Goal: Information Seeking & Learning: Find specific page/section

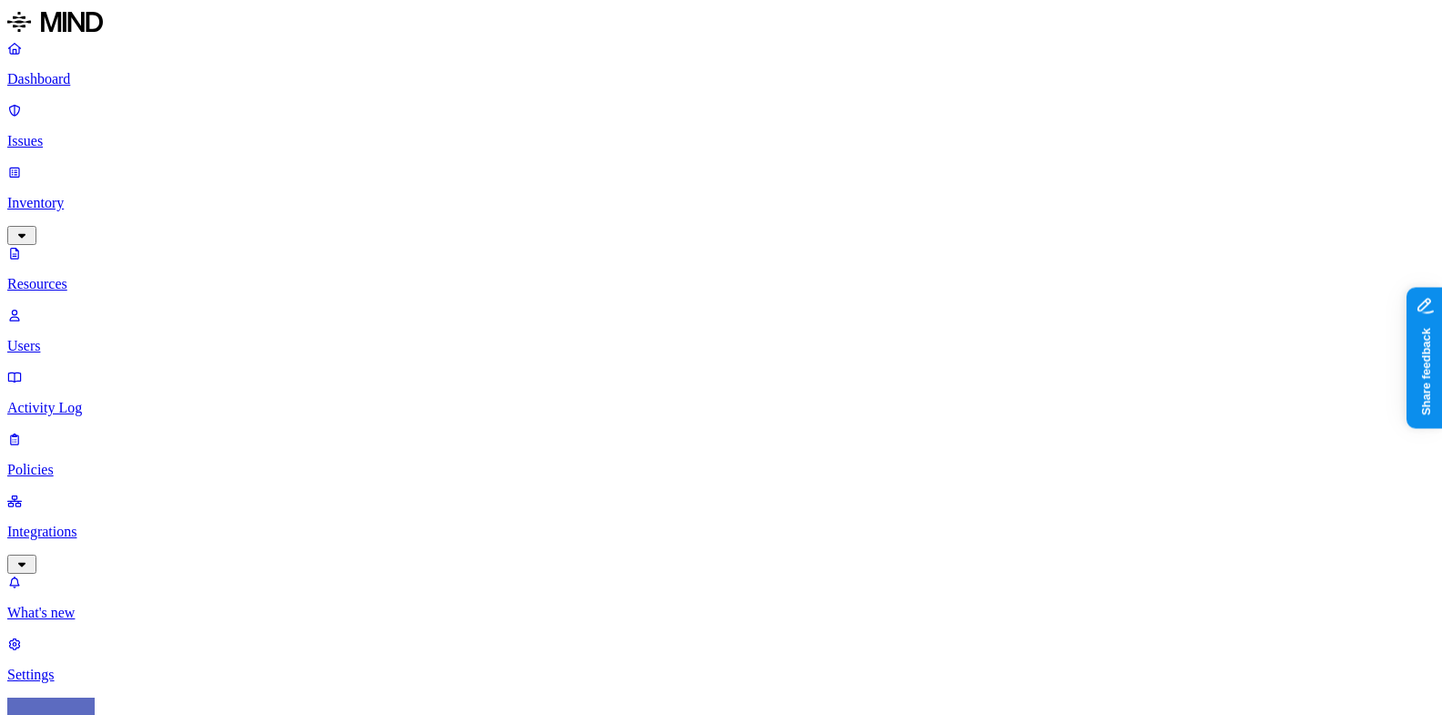
scroll to position [553, 0]
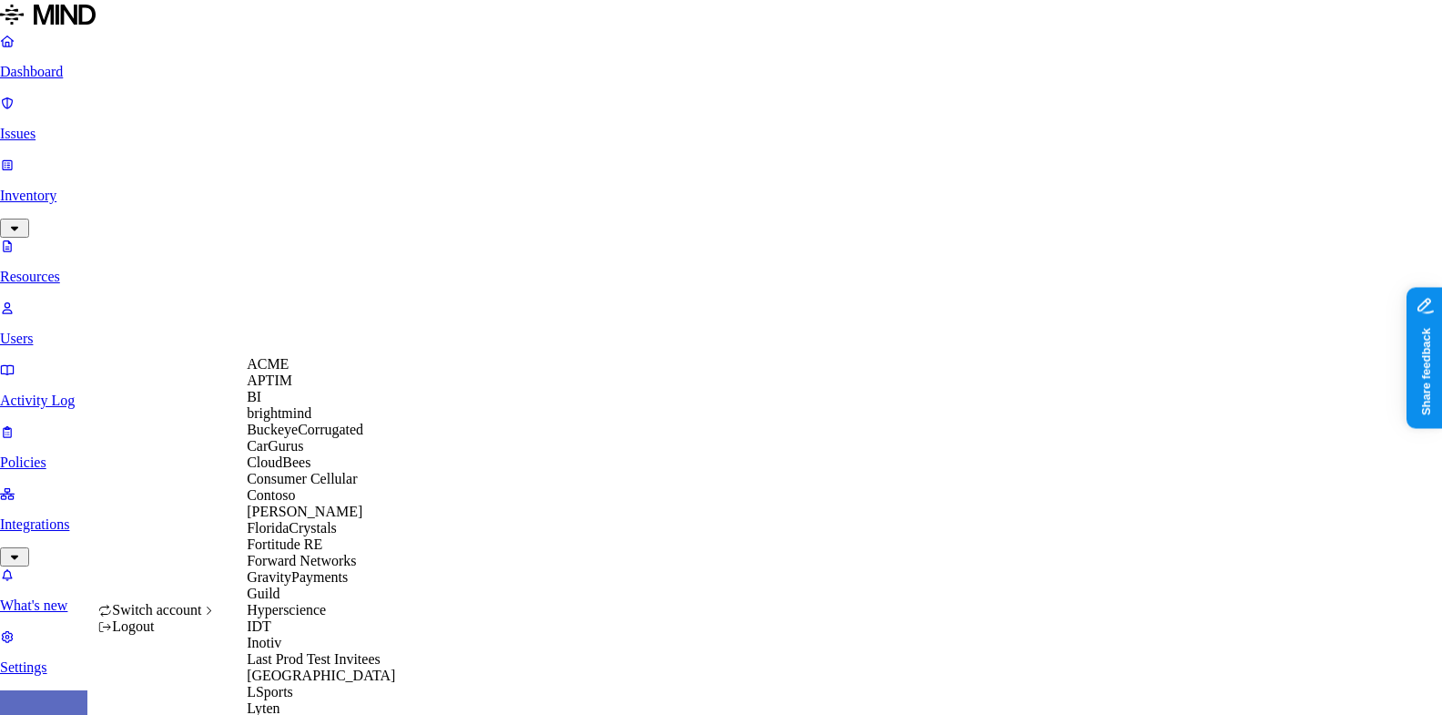
scroll to position [632, 0]
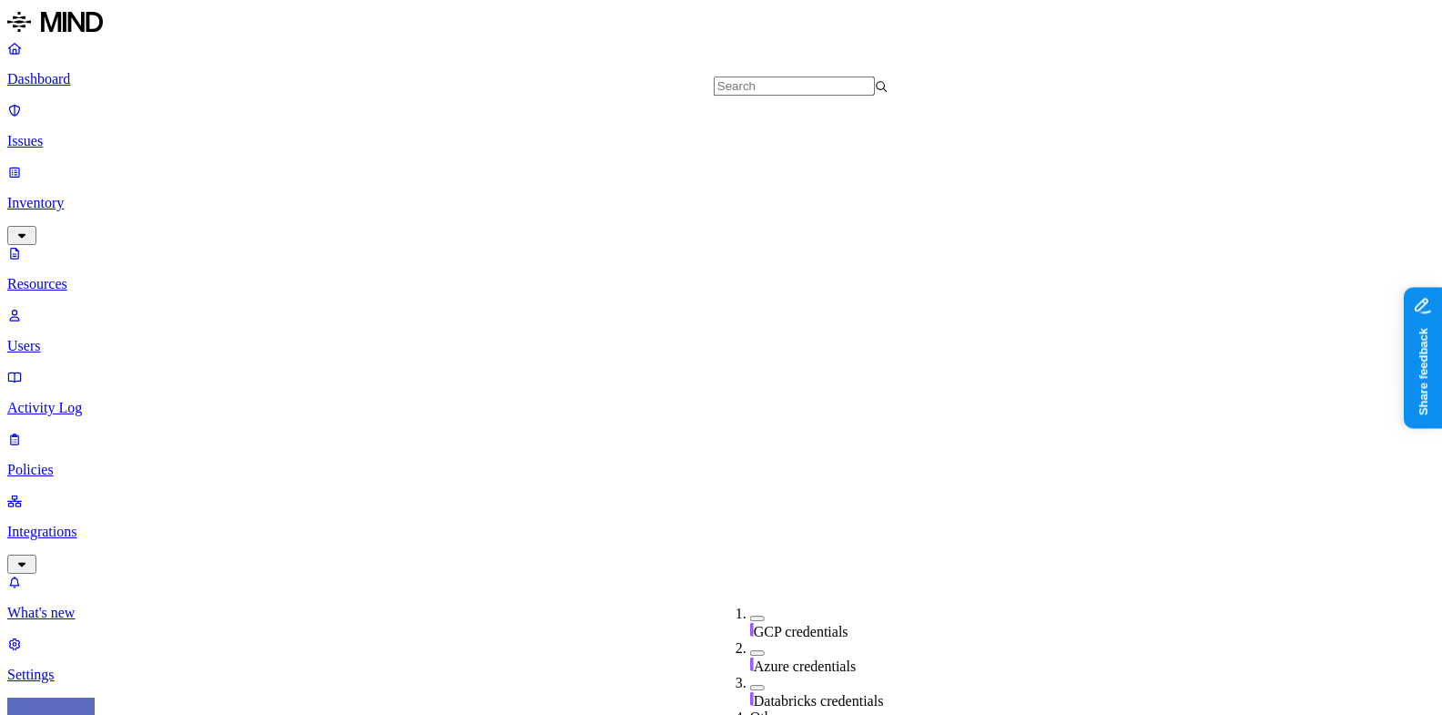
scroll to position [656, 0]
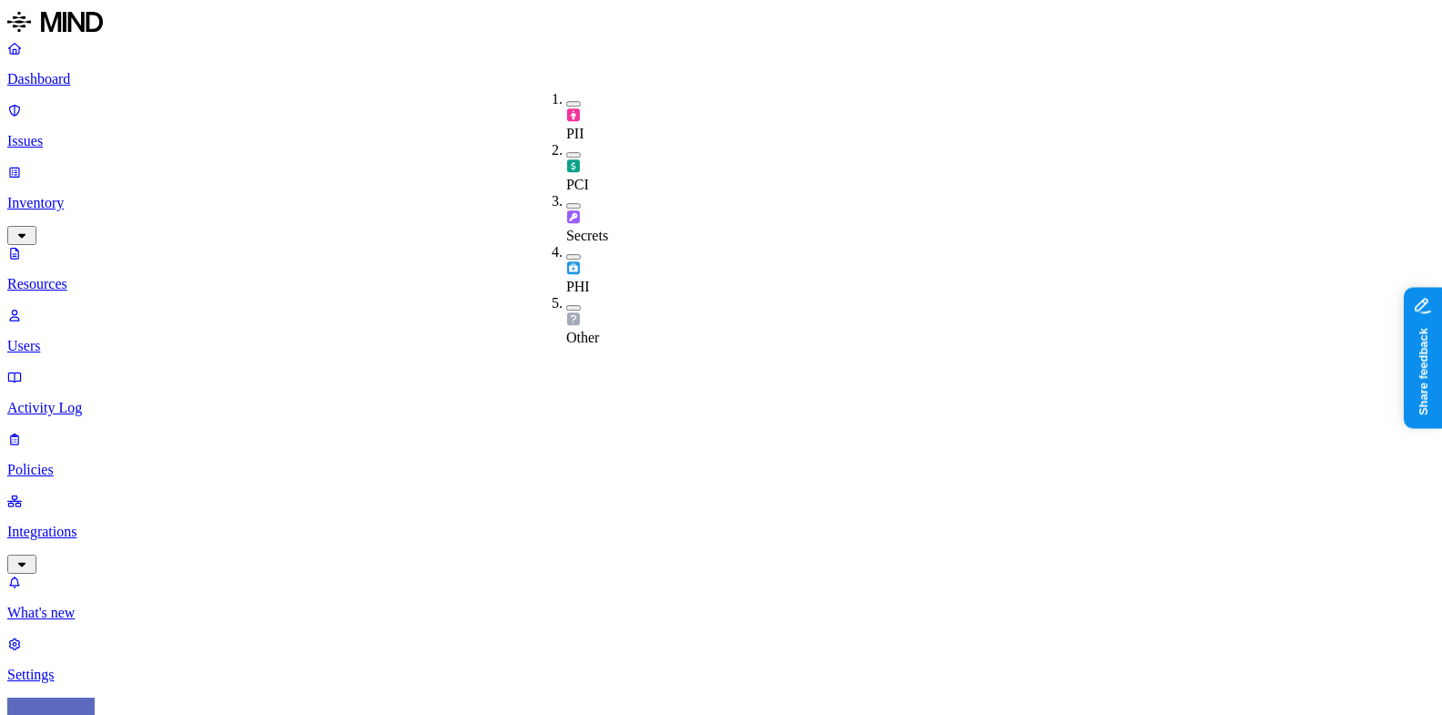
click at [588, 228] on span "Secrets" at bounding box center [587, 235] width 42 height 15
drag, startPoint x: 463, startPoint y: 126, endPoint x: 574, endPoint y: 126, distance: 111.1
drag, startPoint x: 466, startPoint y: 128, endPoint x: 697, endPoint y: 133, distance: 230.4
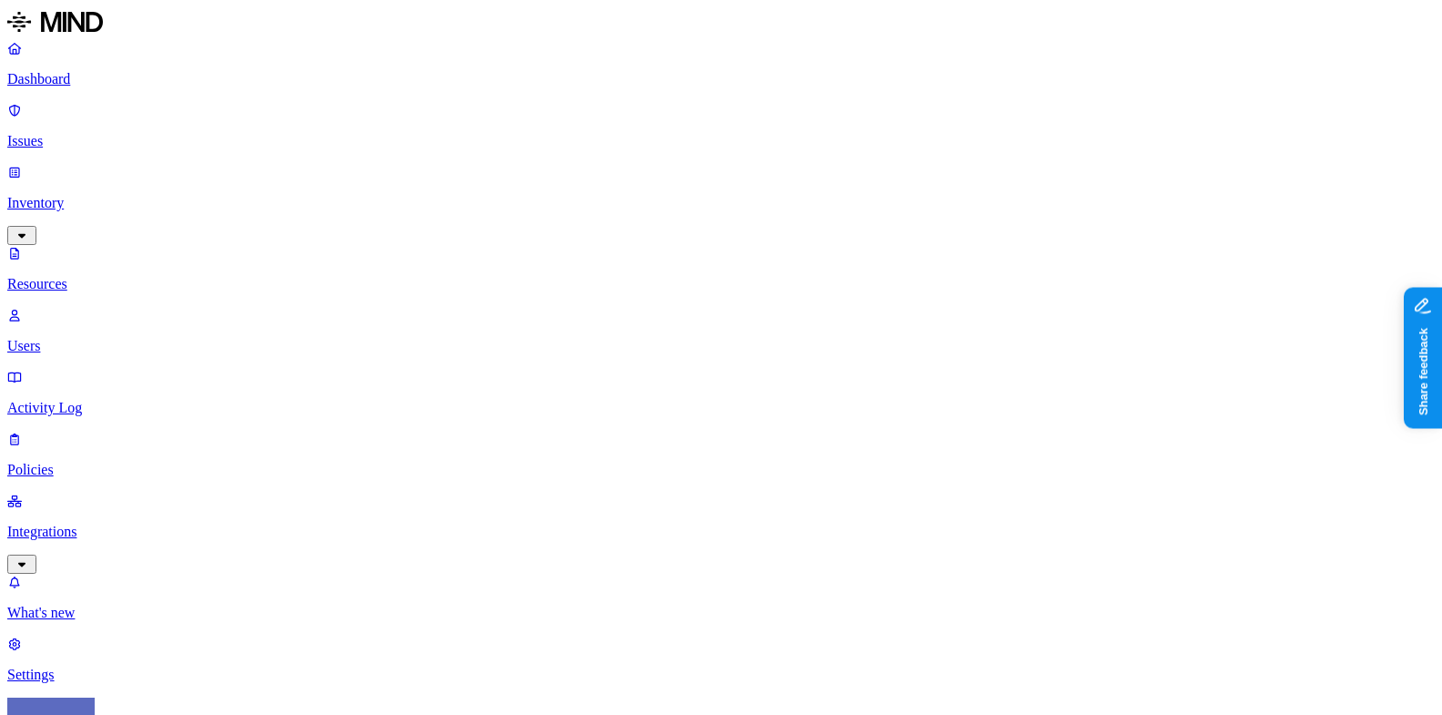
copy h3 "multiplier"
type input "multiplier"
click at [597, 230] on span "Secrets" at bounding box center [587, 237] width 42 height 15
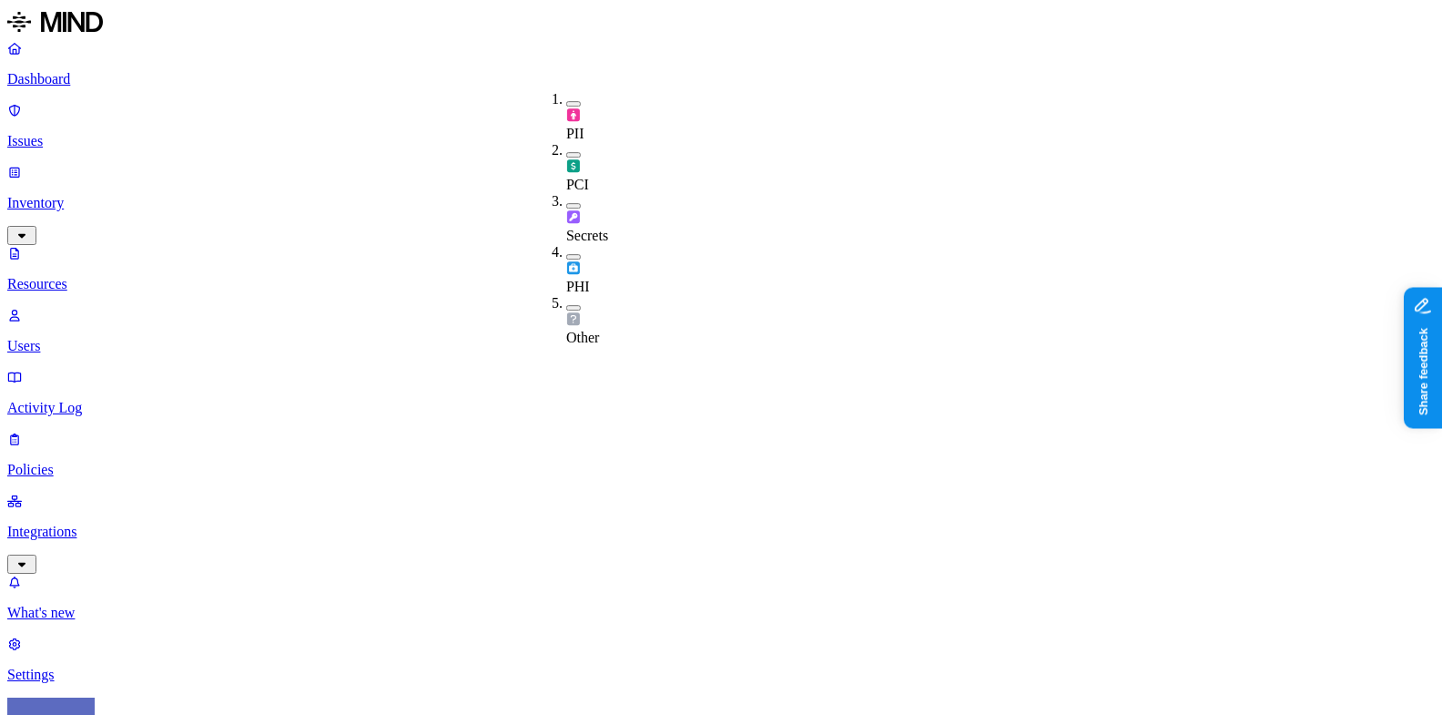
drag, startPoint x: 683, startPoint y: 105, endPoint x: 903, endPoint y: 124, distance: 221.2
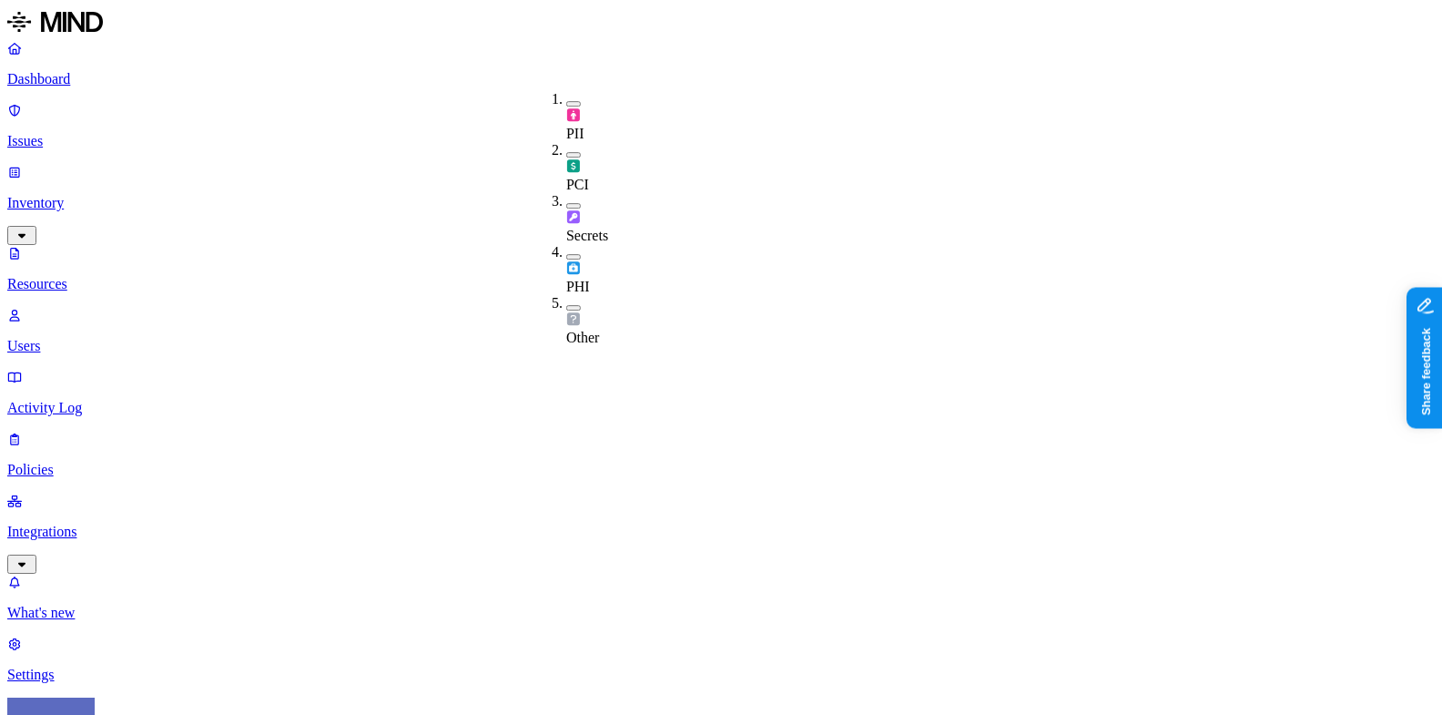
click at [577, 209] on img at bounding box center [573, 216] width 15 height 15
